Goal: Task Accomplishment & Management: Use online tool/utility

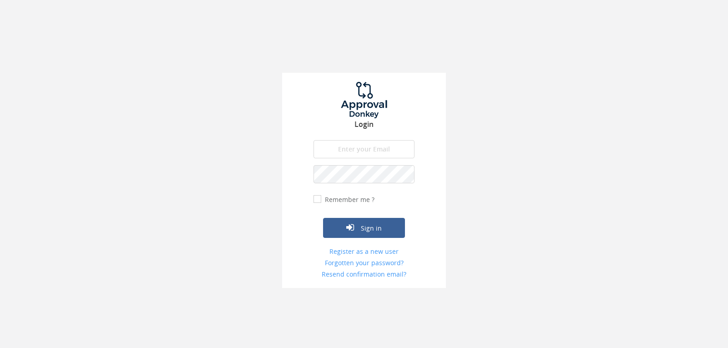
type input "[EMAIL_ADDRESS][DOMAIN_NAME]"
click at [379, 149] on input "[EMAIL_ADDRESS][DOMAIN_NAME]" at bounding box center [364, 149] width 101 height 18
click at [379, 150] on input "[EMAIL_ADDRESS][DOMAIN_NAME]" at bounding box center [364, 149] width 101 height 18
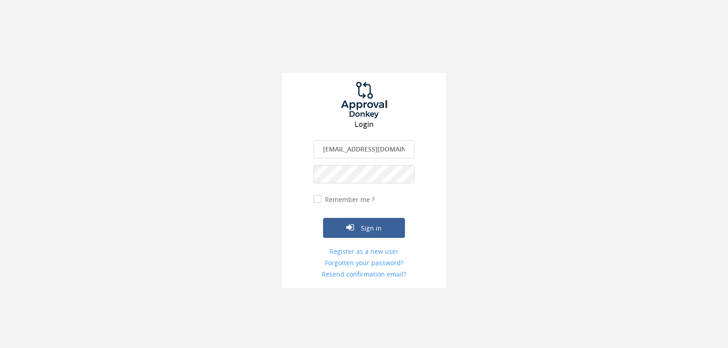
click at [323, 218] on button "Sign in" at bounding box center [364, 228] width 82 height 20
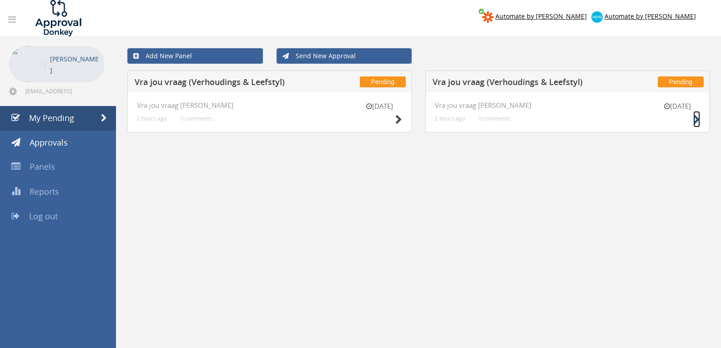
click at [694, 119] on icon at bounding box center [697, 120] width 7 height 10
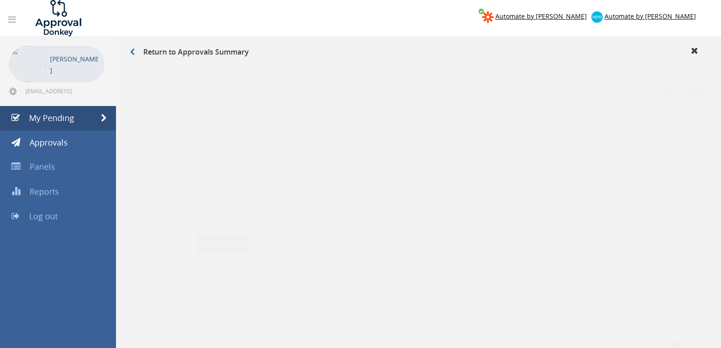
click at [177, 233] on button "Approve" at bounding box center [162, 235] width 51 height 20
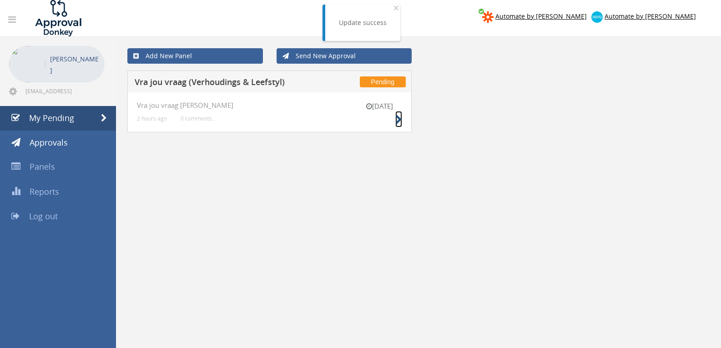
click at [396, 122] on icon at bounding box center [398, 120] width 7 height 10
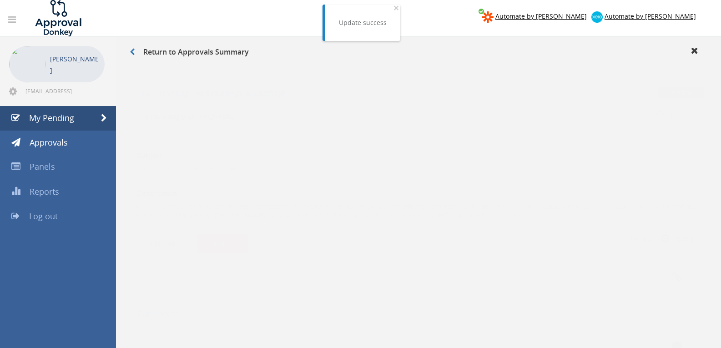
click at [176, 234] on button "Approve" at bounding box center [162, 235] width 51 height 20
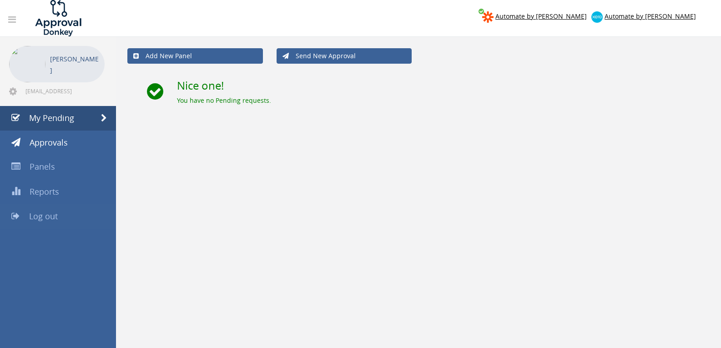
click at [51, 216] on span "Log out" at bounding box center [43, 216] width 29 height 11
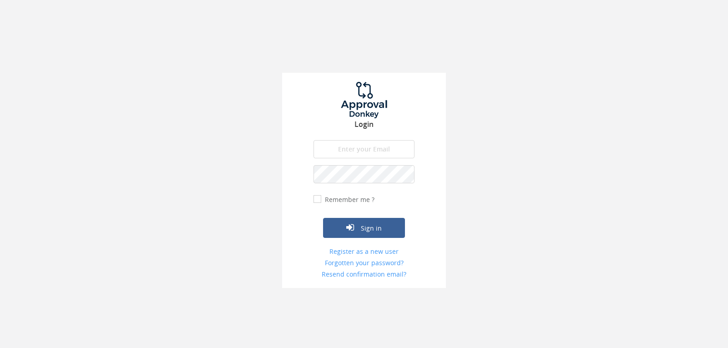
click at [345, 152] on input "email" at bounding box center [364, 149] width 101 height 18
type input "info@trouidees.co.za"
click at [323, 218] on button "Sign in" at bounding box center [364, 228] width 82 height 20
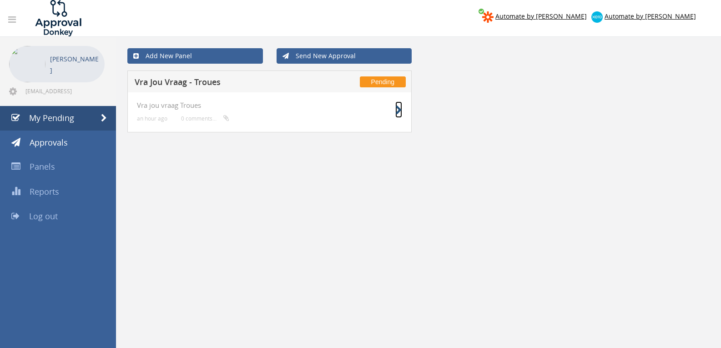
click at [400, 111] on icon at bounding box center [398, 111] width 7 height 10
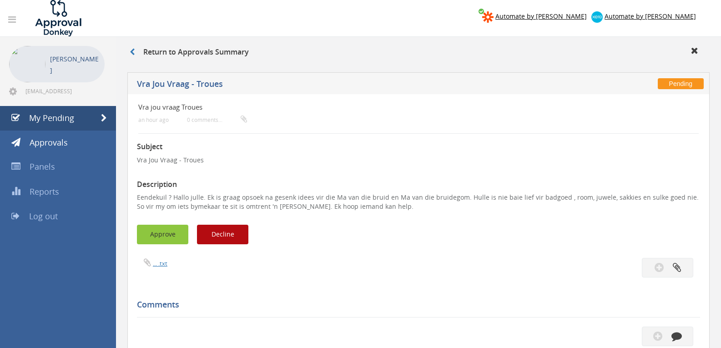
click at [168, 230] on button "Approve" at bounding box center [162, 235] width 51 height 20
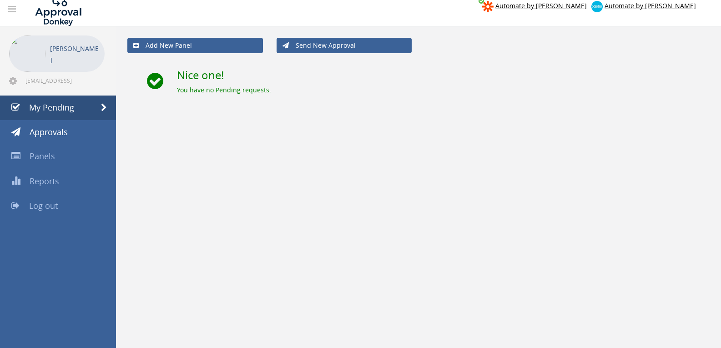
scroll to position [37, 0]
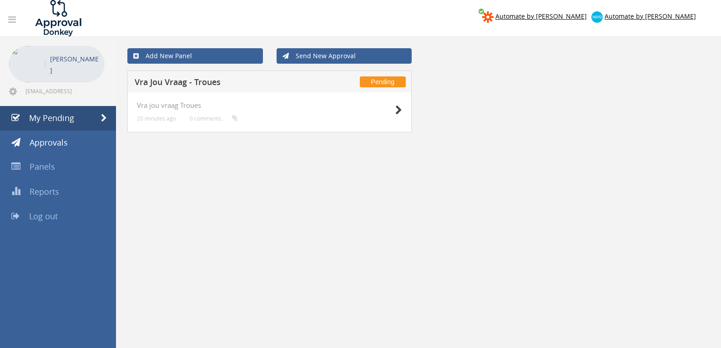
scroll to position [37, 0]
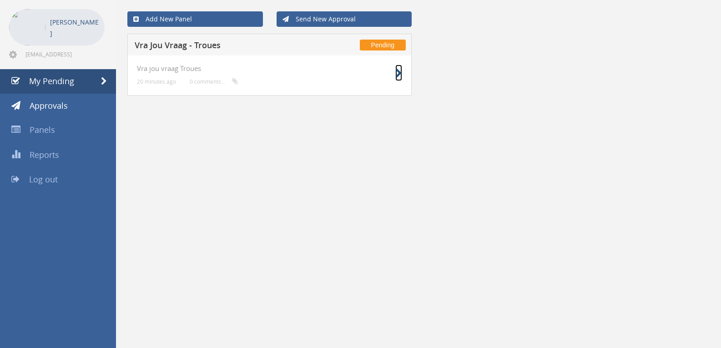
click at [397, 73] on icon at bounding box center [398, 74] width 7 height 10
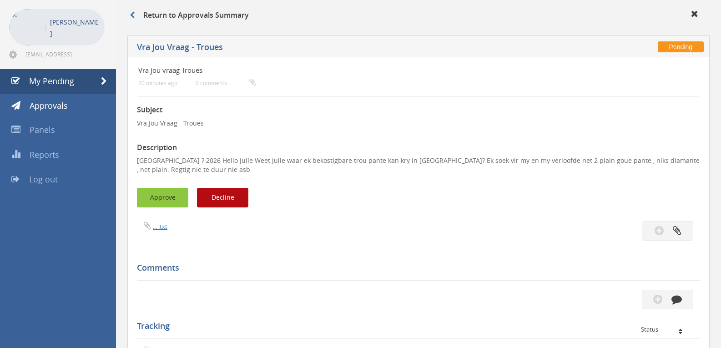
click at [160, 196] on button "Approve" at bounding box center [162, 198] width 51 height 20
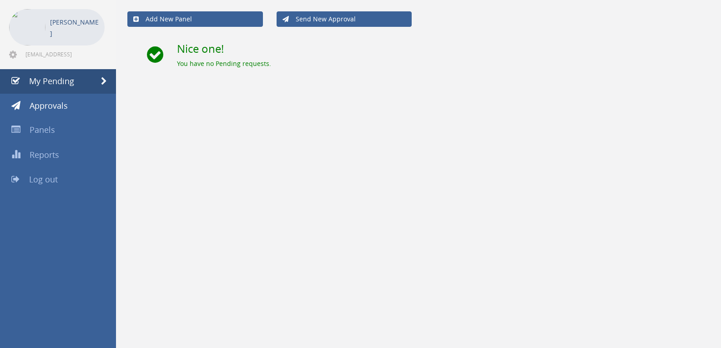
click at [46, 180] on span "Log out" at bounding box center [43, 179] width 29 height 11
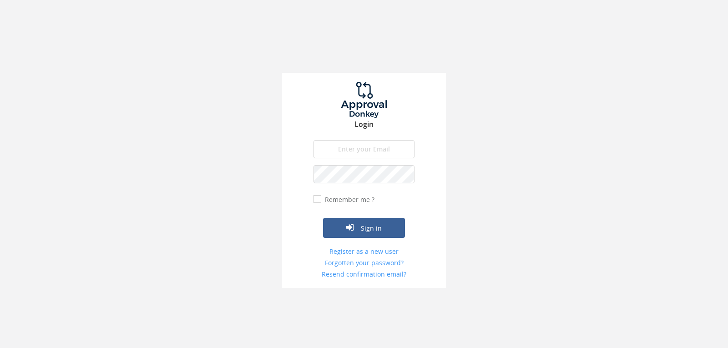
click at [372, 145] on input "email" at bounding box center [364, 149] width 101 height 18
type input "[EMAIL_ADDRESS][DOMAIN_NAME]"
click at [323, 218] on button "Sign in" at bounding box center [364, 228] width 82 height 20
